Goal: Find specific page/section: Find specific page/section

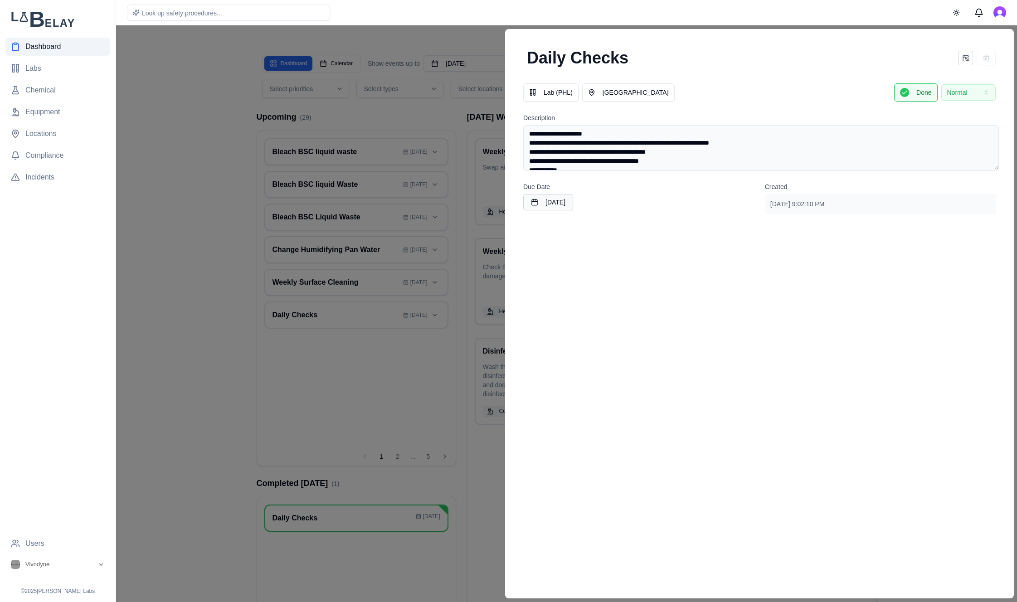
click at [187, 330] on div at bounding box center [508, 313] width 1017 height 577
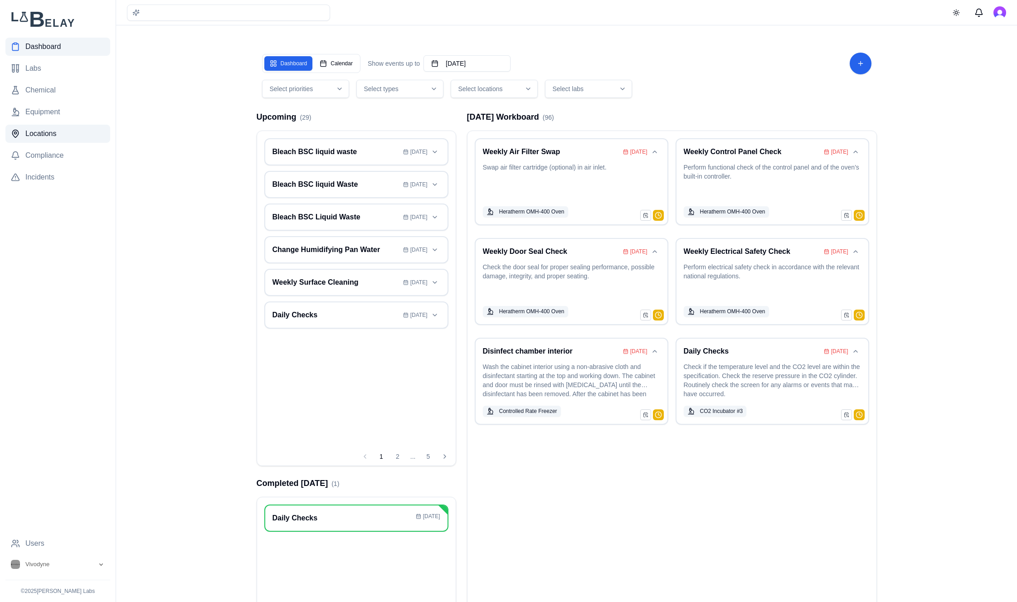
click at [34, 133] on span "Locations" at bounding box center [40, 133] width 31 height 11
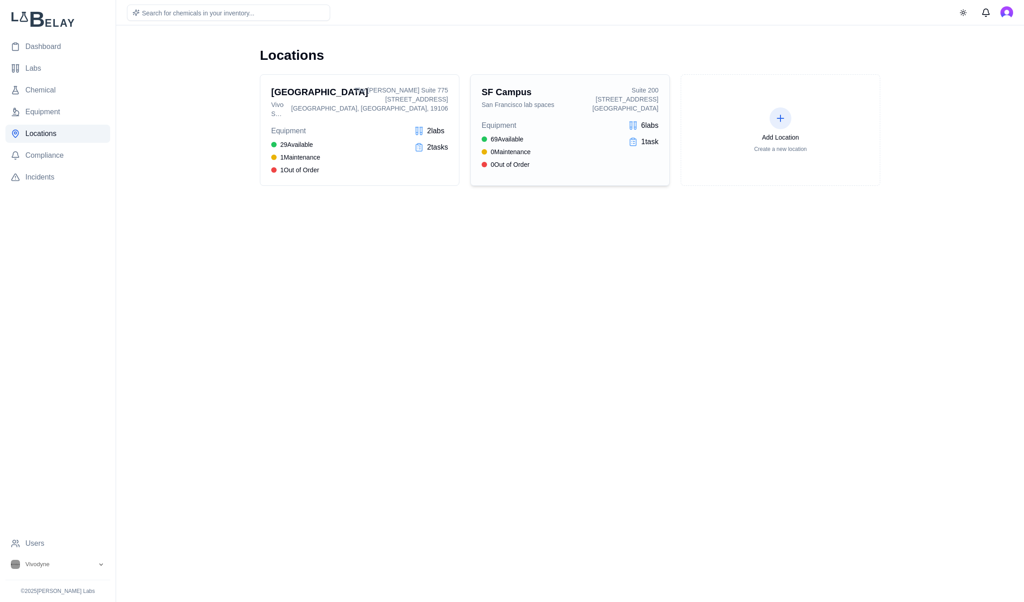
click at [568, 95] on h3 "SF Campus" at bounding box center [533, 92] width 103 height 13
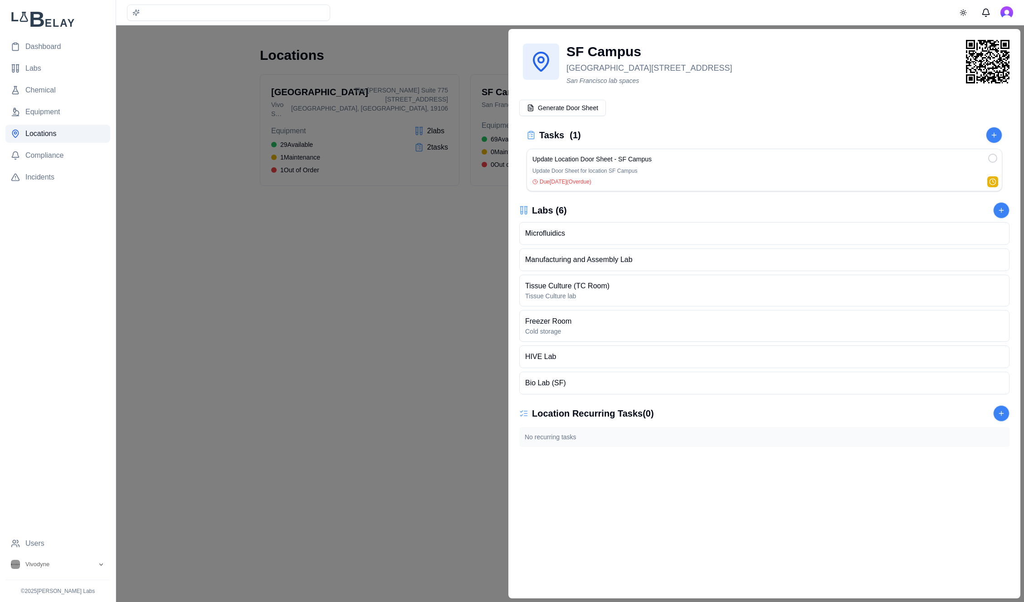
click at [215, 144] on div at bounding box center [512, 313] width 1024 height 577
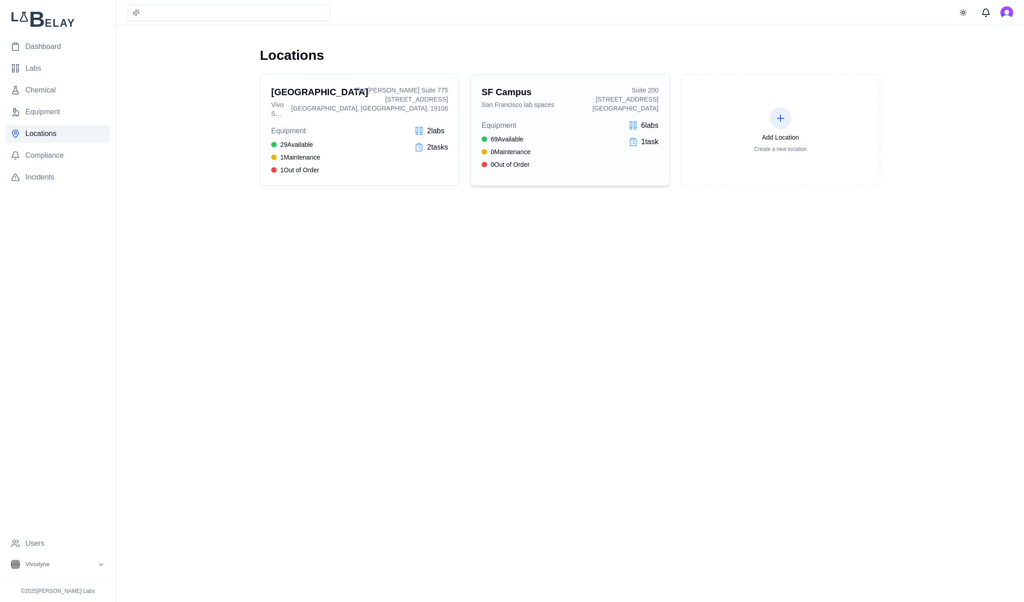
click at [515, 94] on h3 "SF Campus" at bounding box center [533, 92] width 103 height 13
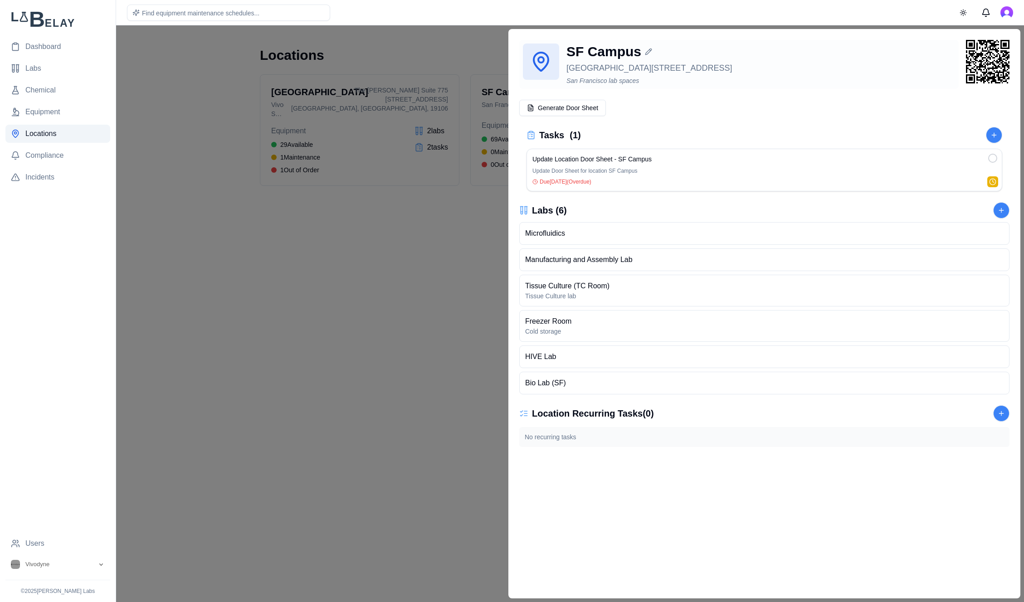
click at [611, 52] on div "SF Campus" at bounding box center [761, 52] width 389 height 16
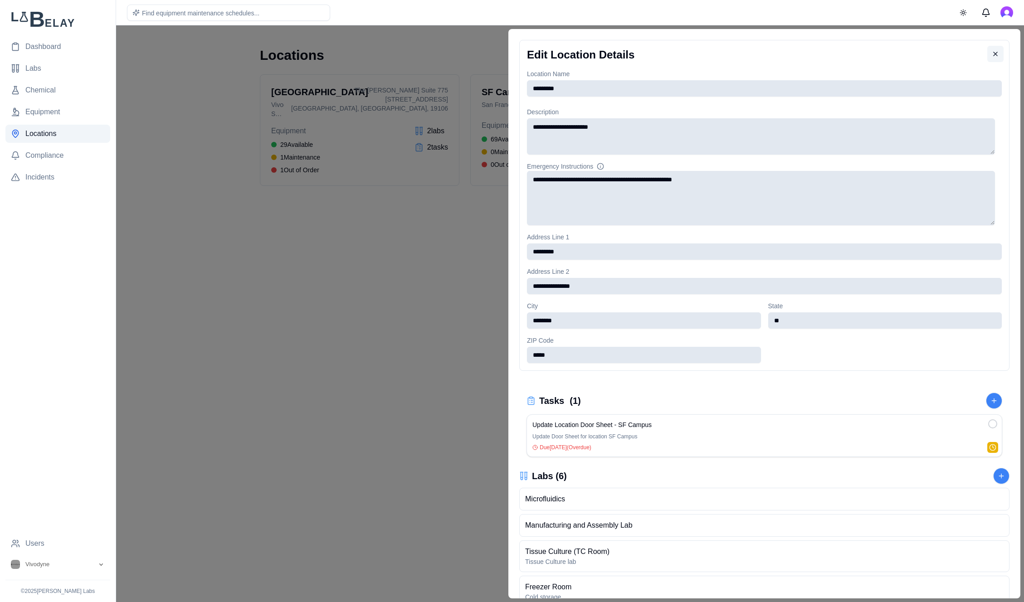
click at [994, 53] on button at bounding box center [995, 54] width 16 height 16
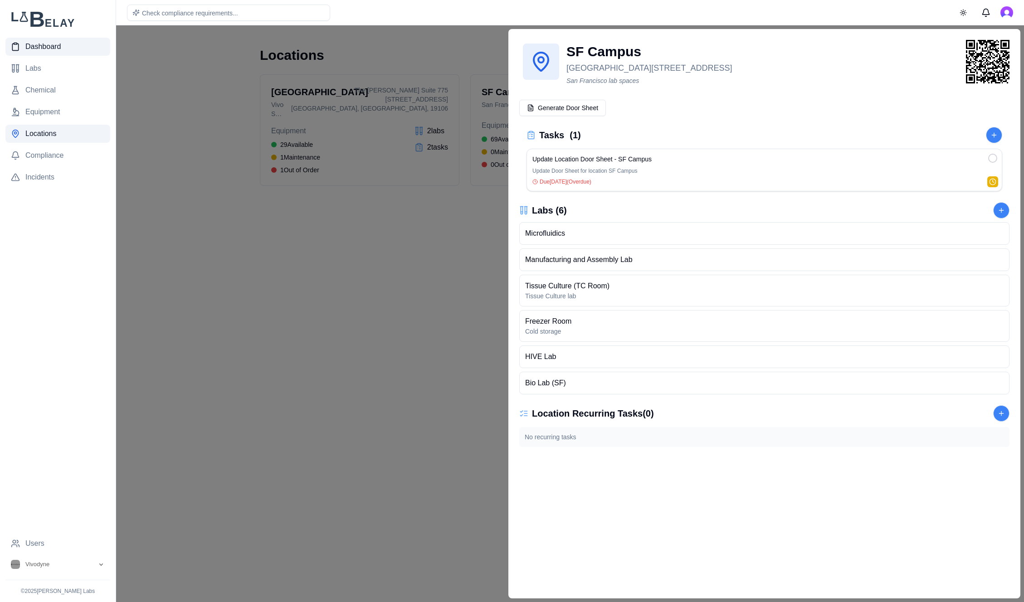
click at [43, 52] on link "Dashboard" at bounding box center [57, 47] width 105 height 18
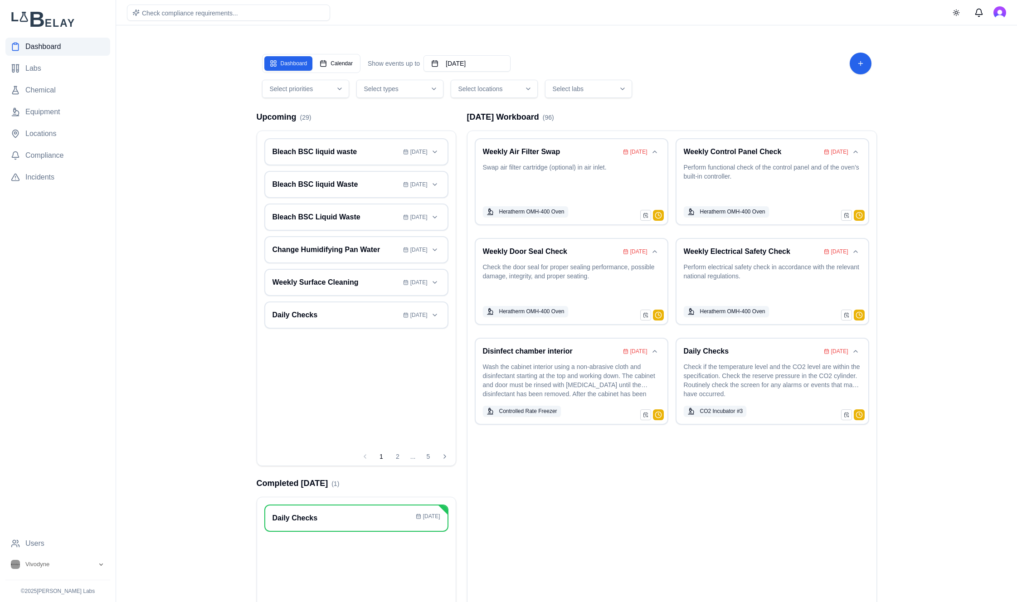
click at [533, 87] on div "Select locations" at bounding box center [494, 88] width 83 height 9
click at [462, 143] on div "Suggestions" at bounding box center [460, 142] width 7 height 7
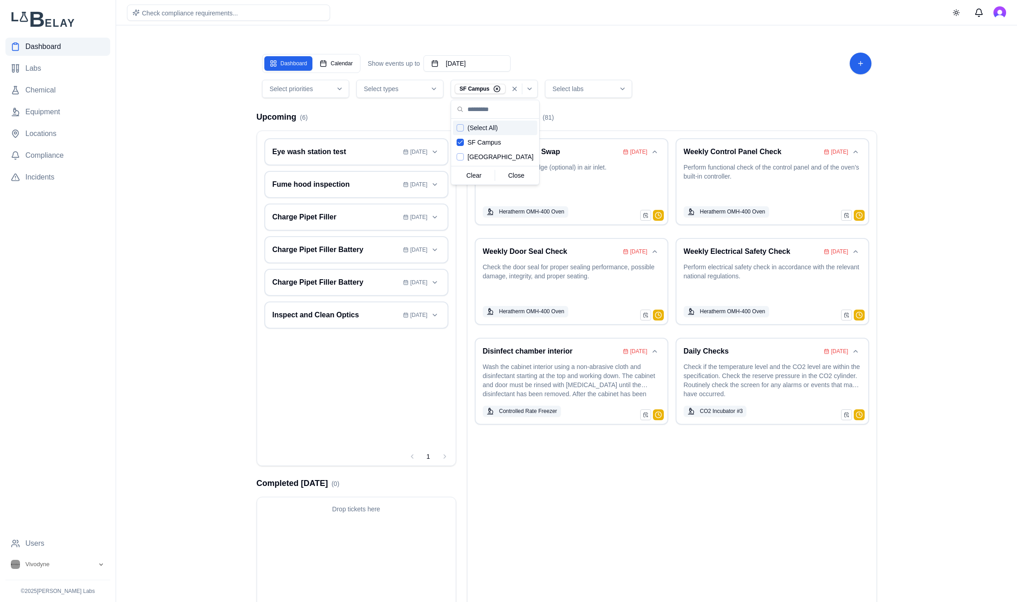
click at [420, 90] on div "Select types" at bounding box center [400, 88] width 83 height 9
click at [665, 95] on div "Select priorities Select types SF Campus Select labs" at bounding box center [567, 89] width 610 height 18
